Goal: Information Seeking & Learning: Find specific fact

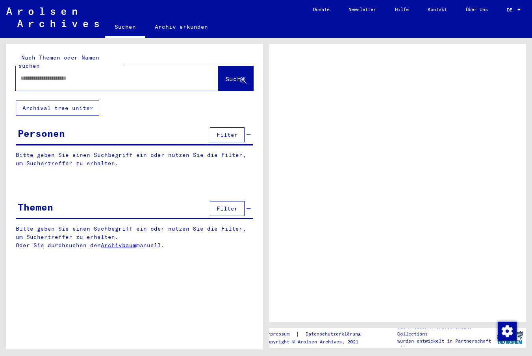
click at [32, 74] on input "text" at bounding box center [109, 78] width 179 height 8
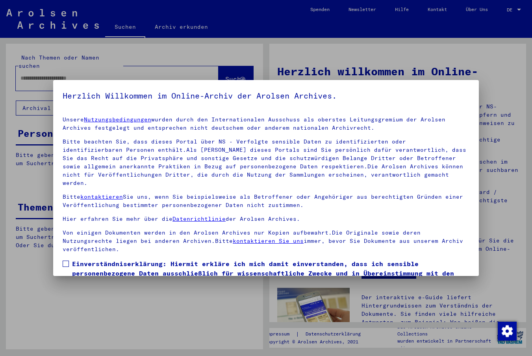
click at [64, 260] on span at bounding box center [66, 263] width 6 height 6
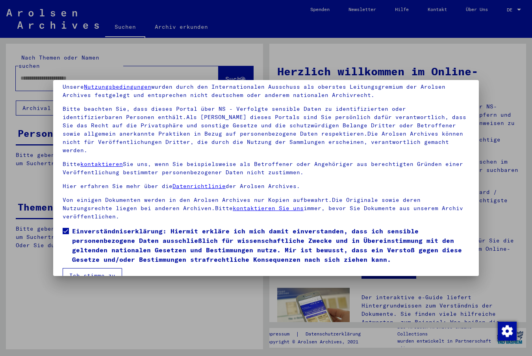
click at [72, 268] on button "Ich stimme zu" at bounding box center [92, 275] width 59 height 15
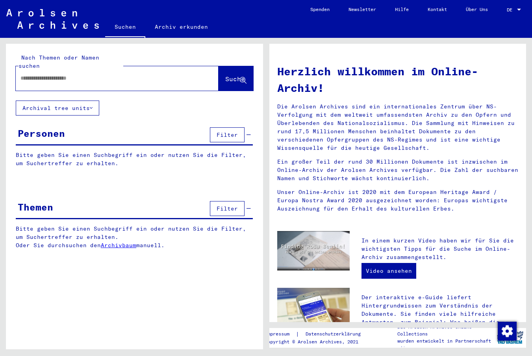
click at [23, 74] on input "text" at bounding box center [107, 78] width 174 height 8
click at [225, 75] on span "Suche" at bounding box center [235, 79] width 20 height 8
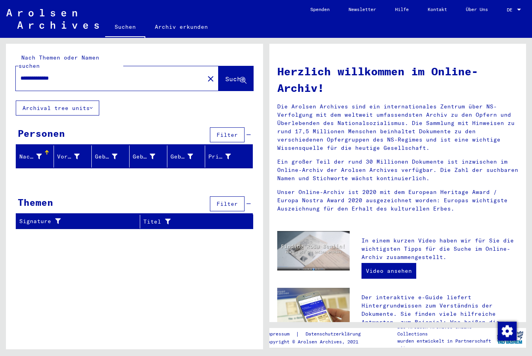
click at [52, 74] on input "**********" at bounding box center [107, 78] width 174 height 8
type input "**********"
click at [225, 75] on span "Suche" at bounding box center [235, 79] width 20 height 8
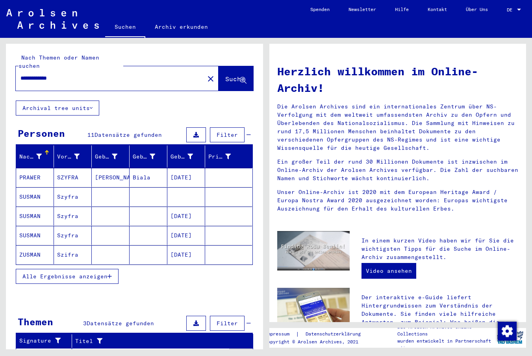
click at [178, 168] on mat-cell "[DATE]" at bounding box center [186, 177] width 38 height 19
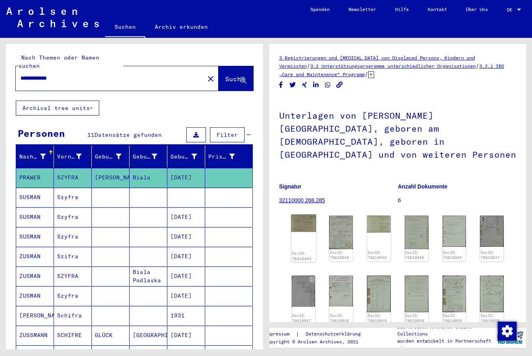
click at [303, 221] on div "DocID: 79619045" at bounding box center [303, 238] width 25 height 48
click at [341, 222] on img at bounding box center [341, 231] width 25 height 35
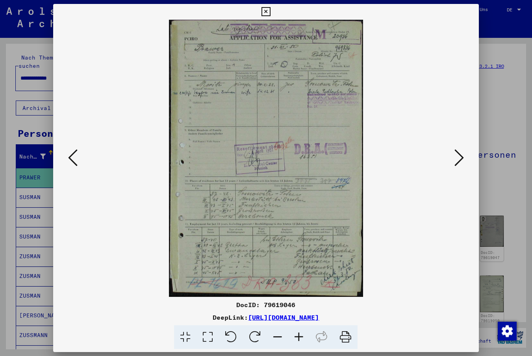
click at [299, 334] on icon at bounding box center [298, 337] width 21 height 24
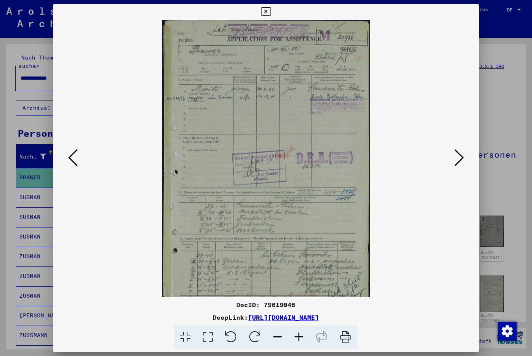
click at [299, 334] on icon at bounding box center [298, 337] width 21 height 24
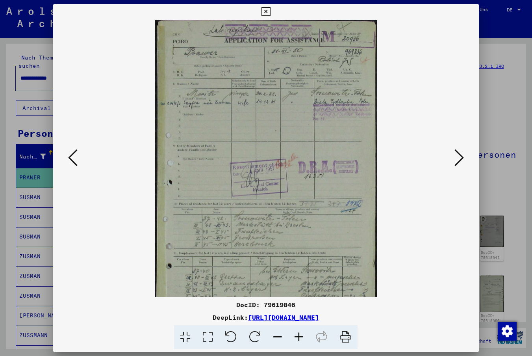
click at [299, 334] on icon at bounding box center [298, 337] width 21 height 24
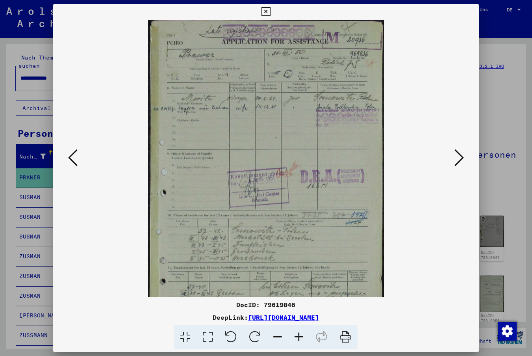
click at [299, 334] on icon at bounding box center [298, 337] width 21 height 24
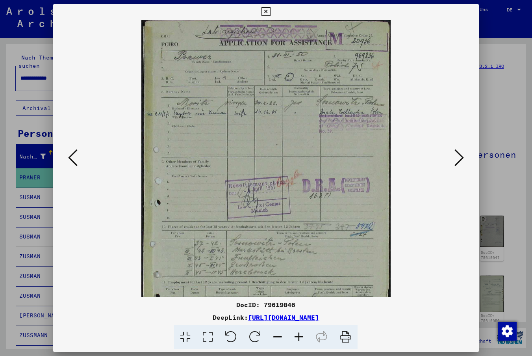
click at [299, 334] on icon at bounding box center [298, 337] width 21 height 24
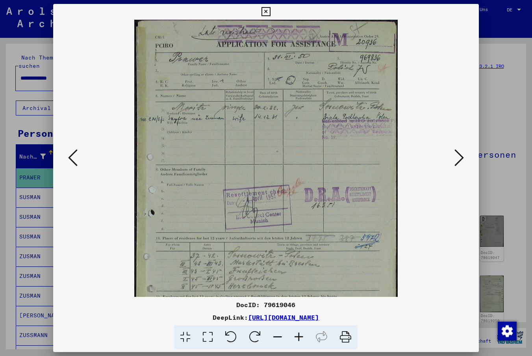
click at [299, 334] on icon at bounding box center [298, 337] width 21 height 24
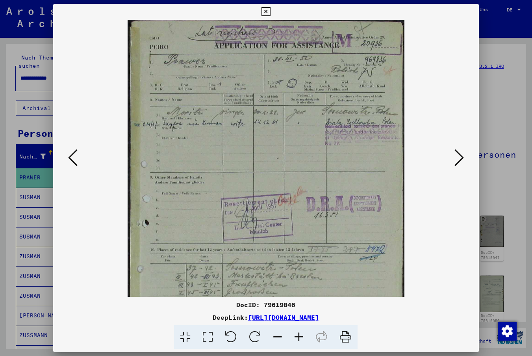
click at [299, 334] on icon at bounding box center [298, 337] width 21 height 24
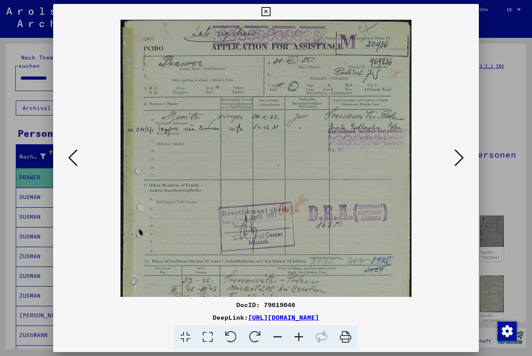
click at [299, 334] on icon at bounding box center [298, 337] width 21 height 24
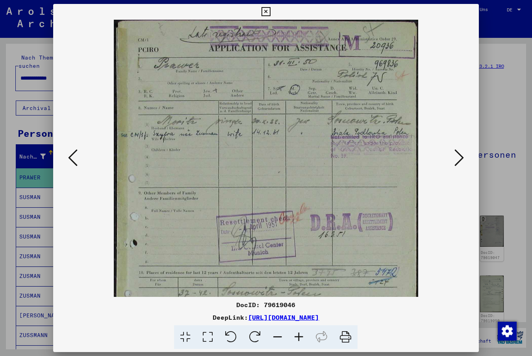
click at [299, 334] on icon at bounding box center [298, 337] width 21 height 24
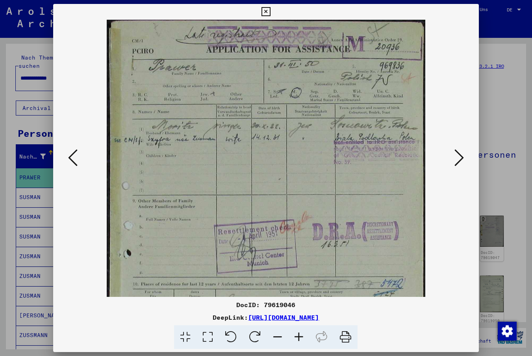
click at [456, 158] on icon at bounding box center [458, 157] width 9 height 19
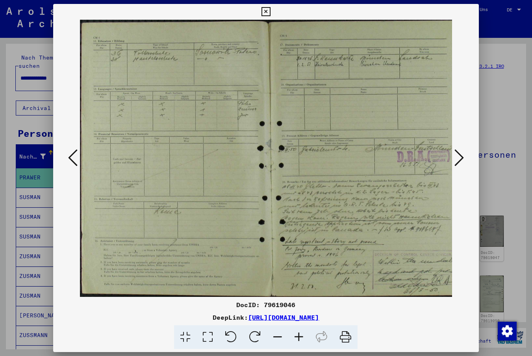
click at [456, 158] on icon at bounding box center [458, 157] width 9 height 19
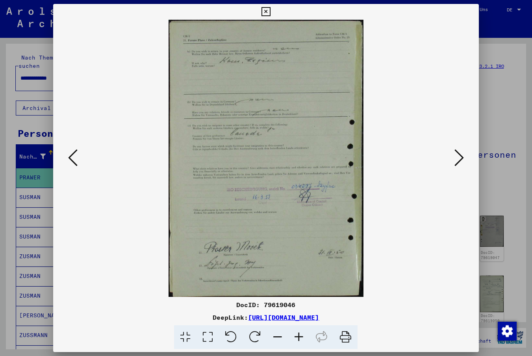
click at [456, 158] on icon at bounding box center [458, 157] width 9 height 19
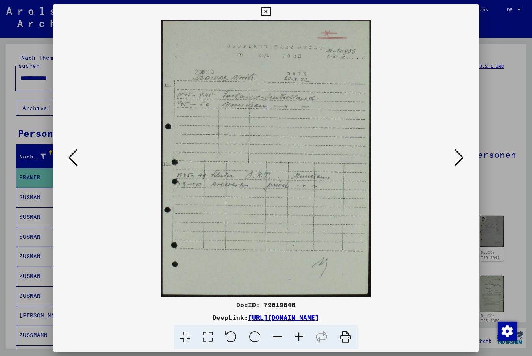
click at [456, 158] on icon at bounding box center [458, 157] width 9 height 19
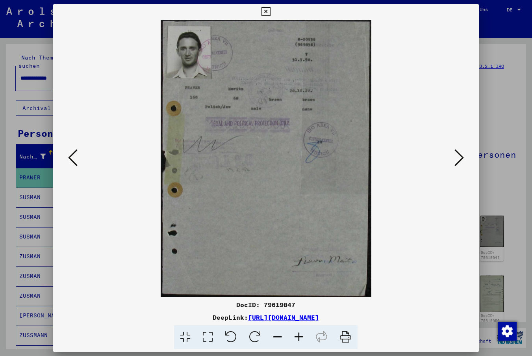
click at [456, 158] on icon at bounding box center [458, 157] width 9 height 19
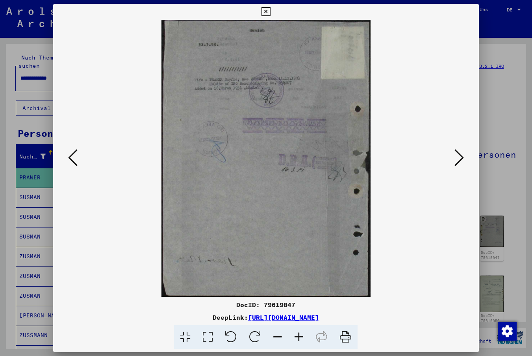
click at [458, 157] on icon at bounding box center [458, 157] width 9 height 19
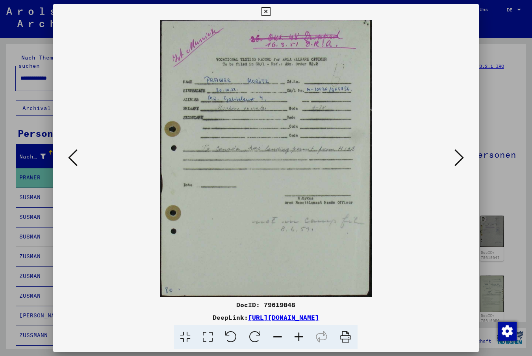
click at [458, 159] on icon at bounding box center [458, 157] width 9 height 19
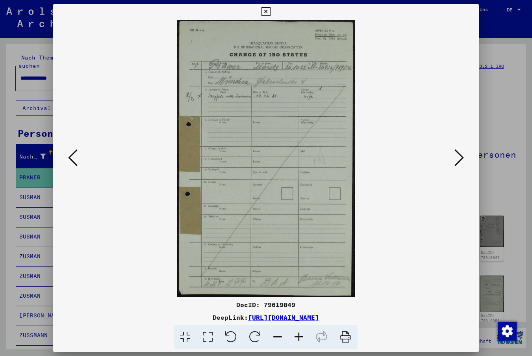
click at [70, 155] on icon at bounding box center [72, 157] width 9 height 19
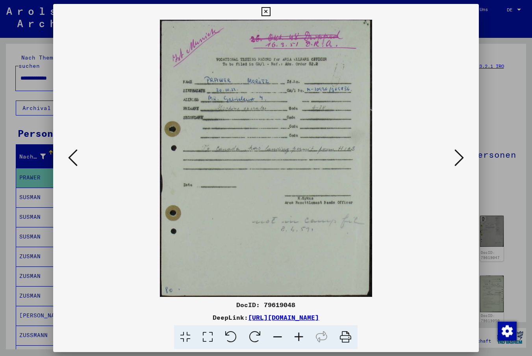
click at [436, 168] on viewer-one-image at bounding box center [266, 158] width 372 height 277
click at [74, 155] on icon at bounding box center [72, 157] width 9 height 19
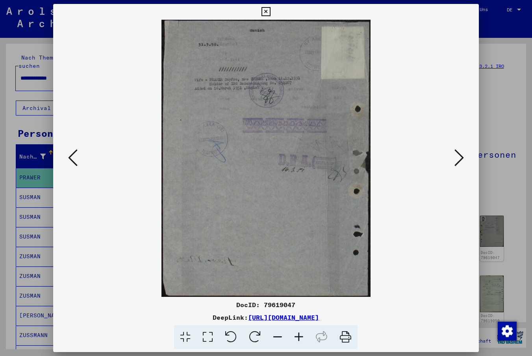
click at [74, 155] on icon at bounding box center [72, 157] width 9 height 19
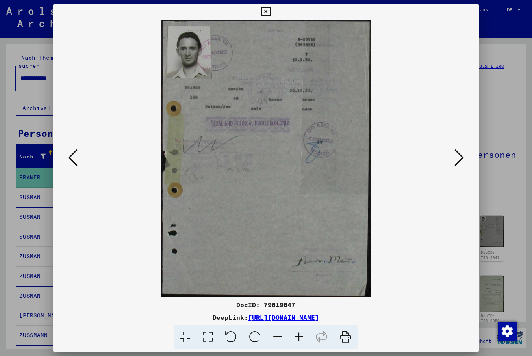
click at [72, 156] on icon at bounding box center [72, 157] width 9 height 19
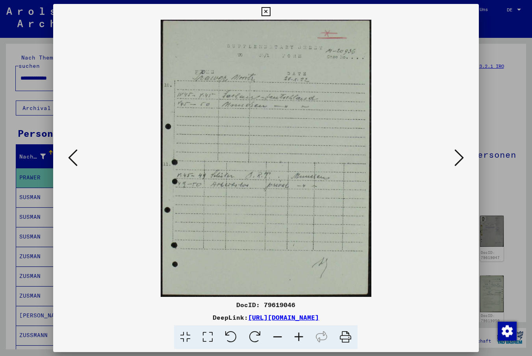
click at [72, 156] on icon at bounding box center [72, 157] width 9 height 19
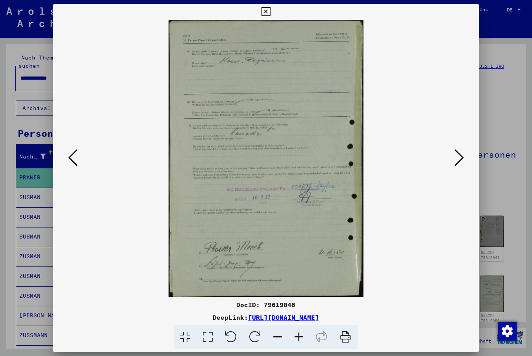
click at [72, 156] on icon at bounding box center [72, 157] width 9 height 19
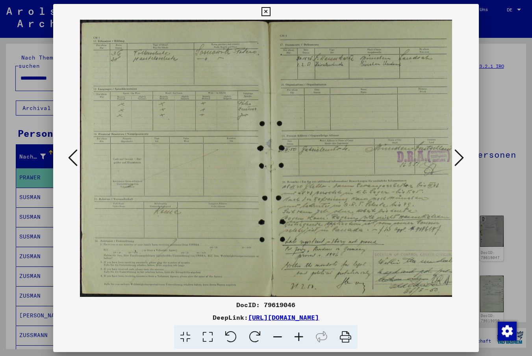
click at [70, 159] on icon at bounding box center [72, 157] width 9 height 19
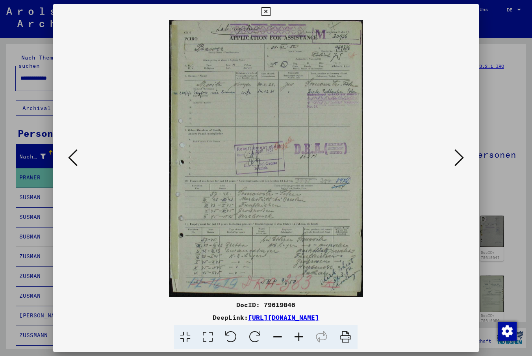
click at [306, 195] on img at bounding box center [266, 158] width 194 height 277
click at [458, 160] on icon at bounding box center [458, 157] width 9 height 19
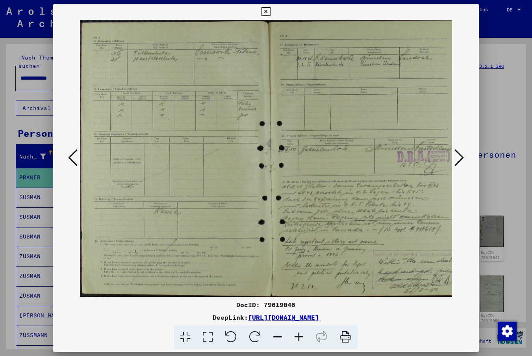
click at [458, 160] on icon at bounding box center [458, 157] width 9 height 19
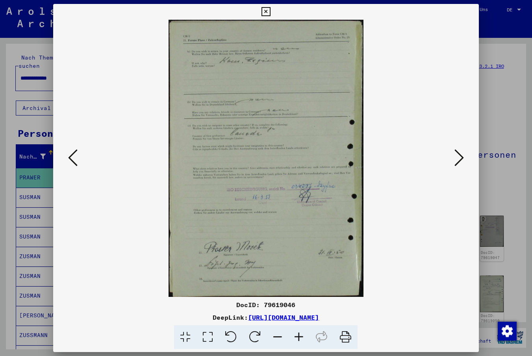
click at [458, 160] on icon at bounding box center [458, 157] width 9 height 19
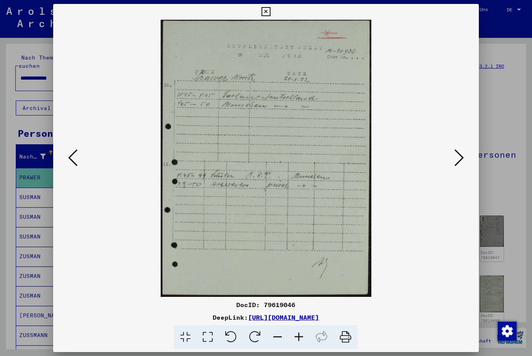
click at [458, 160] on icon at bounding box center [458, 157] width 9 height 19
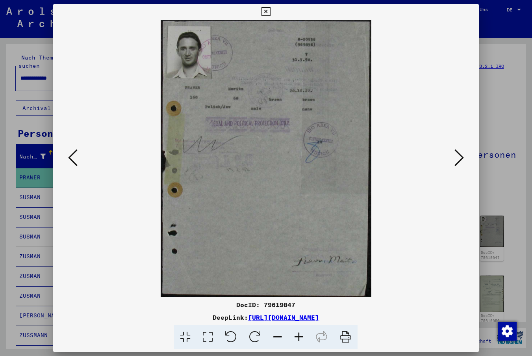
click at [458, 160] on icon at bounding box center [458, 157] width 9 height 19
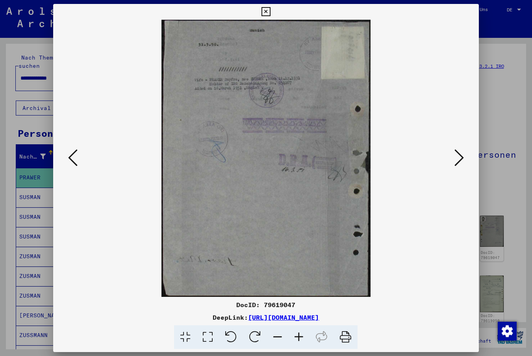
click at [458, 160] on icon at bounding box center [458, 157] width 9 height 19
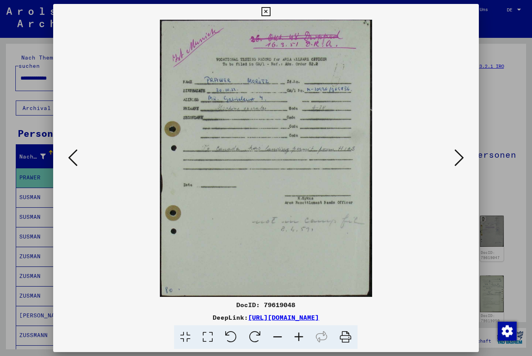
click at [73, 155] on icon at bounding box center [72, 157] width 9 height 19
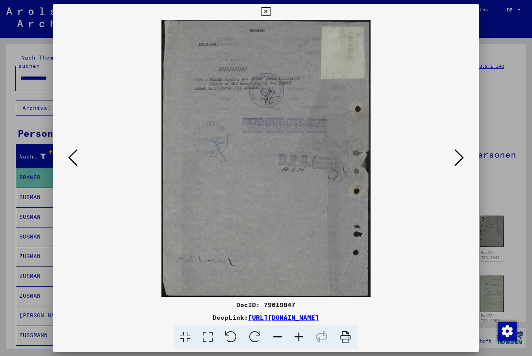
click at [73, 155] on icon at bounding box center [72, 157] width 9 height 19
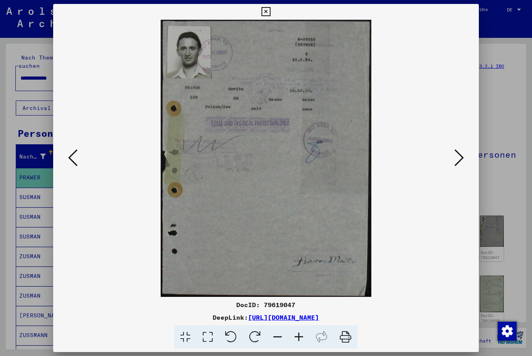
click at [73, 155] on icon at bounding box center [72, 157] width 9 height 19
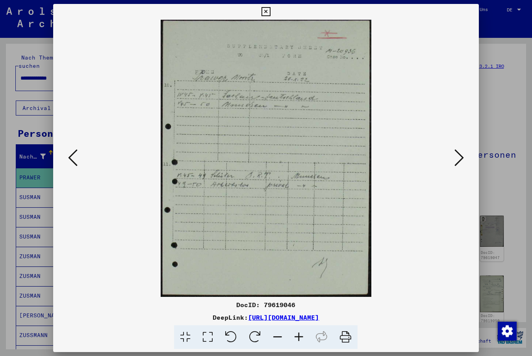
click at [73, 155] on icon at bounding box center [72, 157] width 9 height 19
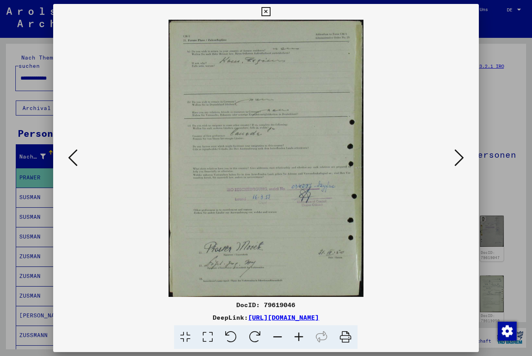
click at [73, 155] on icon at bounding box center [72, 157] width 9 height 19
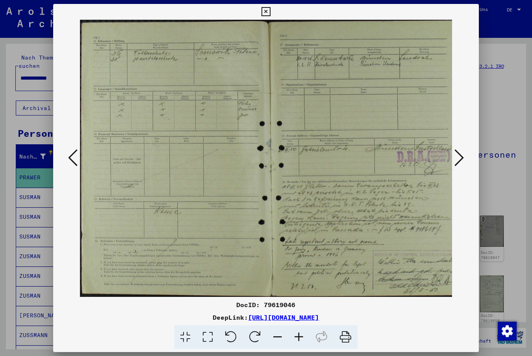
click at [73, 155] on icon at bounding box center [72, 157] width 9 height 19
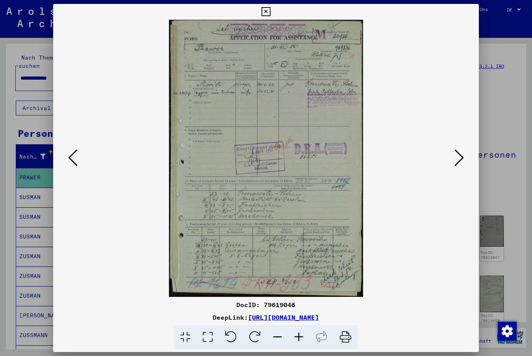
click at [325, 182] on img at bounding box center [266, 158] width 194 height 277
click at [287, 173] on img at bounding box center [266, 158] width 194 height 277
click at [497, 130] on div at bounding box center [266, 178] width 532 height 356
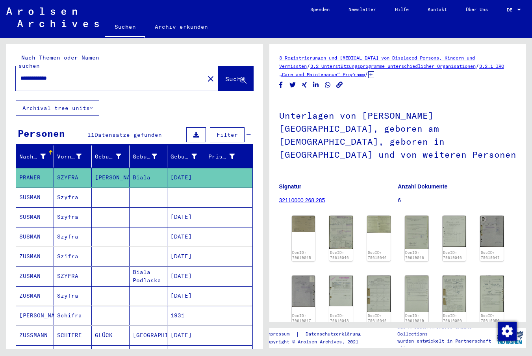
click at [336, 182] on p "Signatur" at bounding box center [338, 186] width 119 height 8
click at [30, 189] on mat-cell "SUSMAN" at bounding box center [35, 196] width 38 height 19
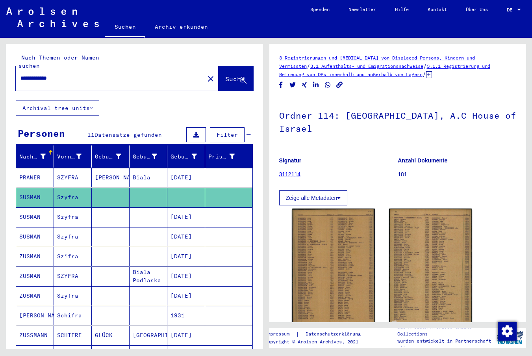
click at [27, 211] on mat-cell "SUSMAN" at bounding box center [35, 216] width 38 height 19
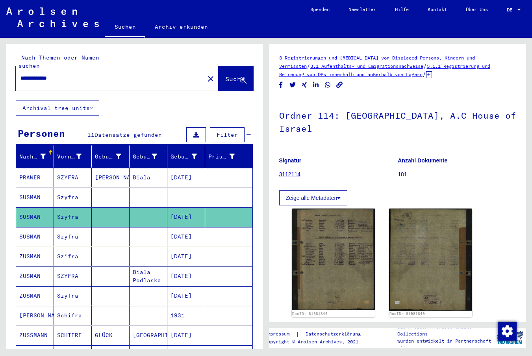
click at [29, 227] on mat-cell "SUSMAN" at bounding box center [35, 236] width 38 height 19
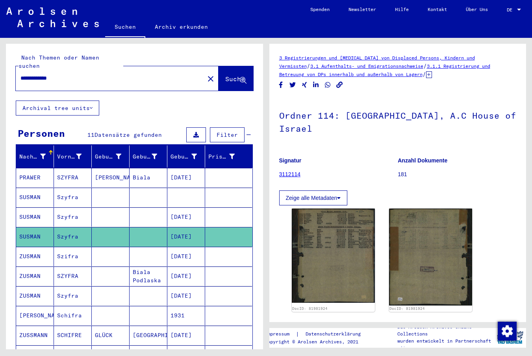
click at [25, 247] on mat-cell "ZUSMAN" at bounding box center [35, 256] width 38 height 19
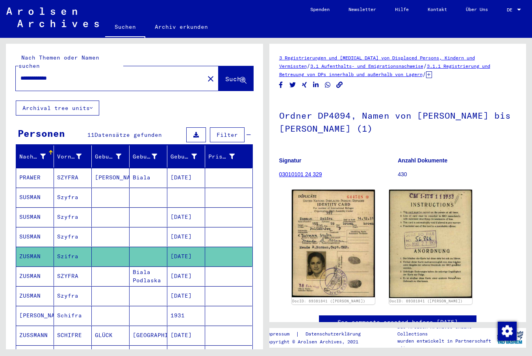
click at [28, 266] on mat-cell "ZUSMAN" at bounding box center [35, 275] width 38 height 19
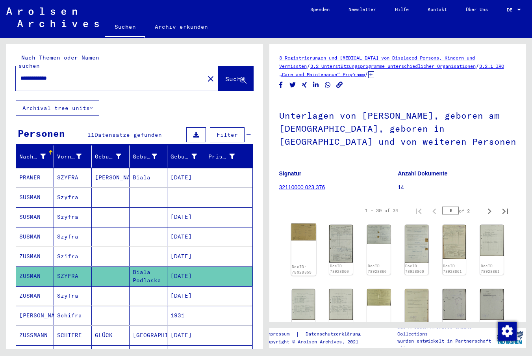
click at [310, 238] on img at bounding box center [303, 231] width 25 height 17
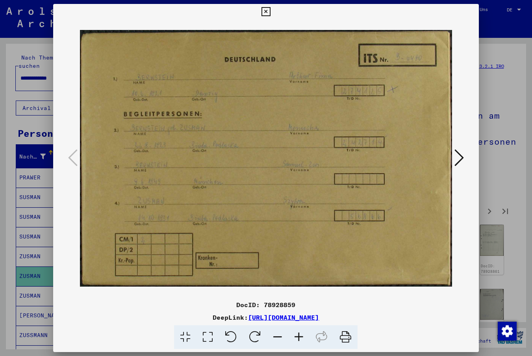
click at [457, 159] on icon at bounding box center [458, 157] width 9 height 19
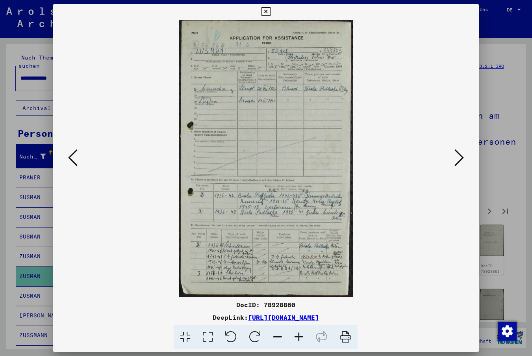
click at [452, 73] on div at bounding box center [266, 158] width 426 height 277
click at [284, 193] on img at bounding box center [266, 158] width 372 height 277
click at [265, 12] on icon at bounding box center [265, 11] width 9 height 9
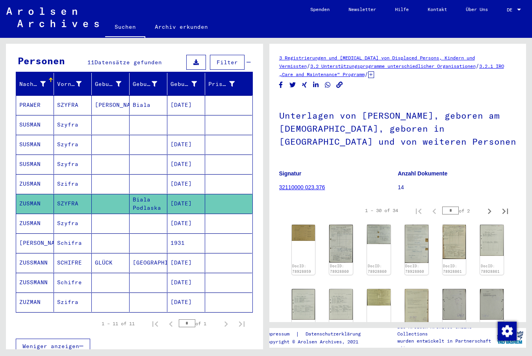
scroll to position [79, 0]
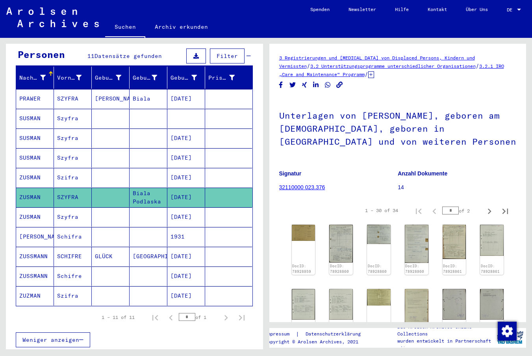
click at [31, 207] on mat-cell "ZUSMAN" at bounding box center [35, 216] width 38 height 19
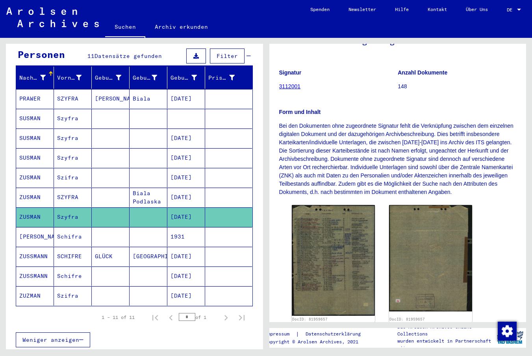
scroll to position [79, 0]
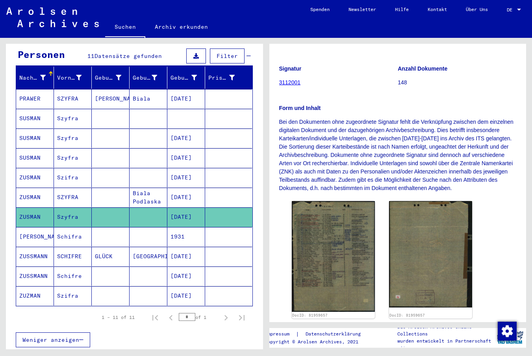
click at [35, 227] on mat-cell "[PERSON_NAME]" at bounding box center [35, 236] width 38 height 19
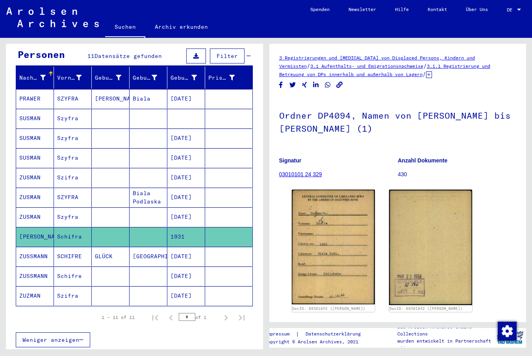
click at [37, 249] on mat-cell "ZUSSMANN" at bounding box center [35, 256] width 38 height 19
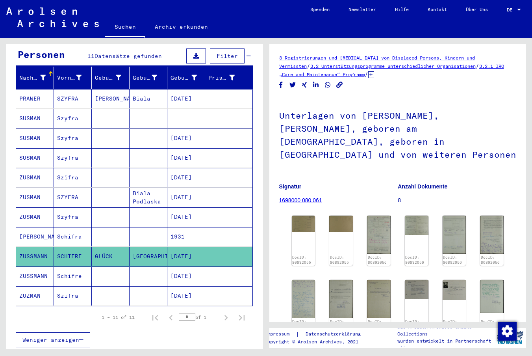
click at [34, 286] on mat-cell "ZUZMAN" at bounding box center [35, 295] width 38 height 19
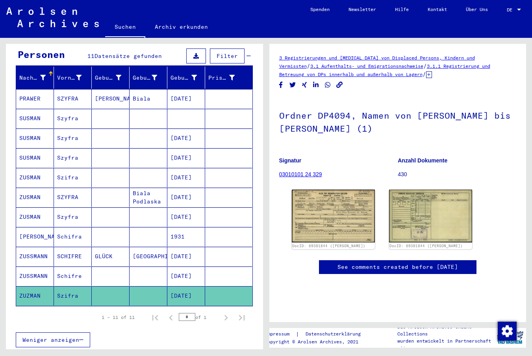
click at [362, 154] on figure "Signatur 03010101 24 329" at bounding box center [338, 168] width 119 height 35
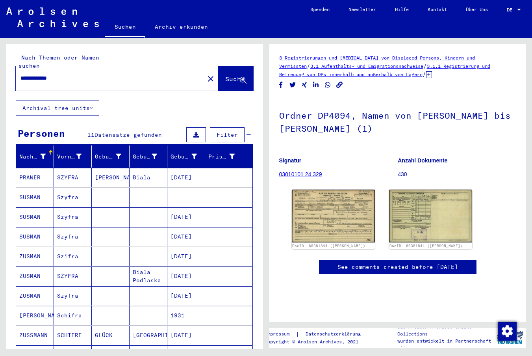
click at [30, 171] on mat-cell "PRAWER" at bounding box center [35, 177] width 38 height 19
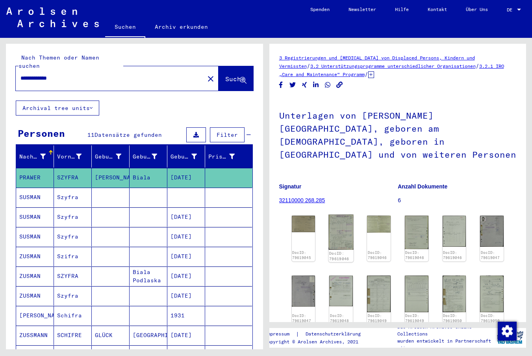
click at [349, 222] on img at bounding box center [341, 231] width 25 height 35
